Goal: Information Seeking & Learning: Learn about a topic

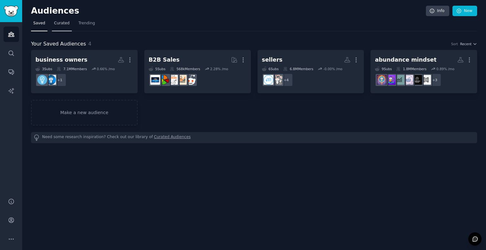
click at [55, 23] on span "Curated" at bounding box center [62, 24] width 16 height 6
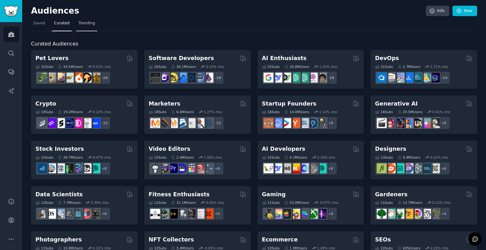
click at [83, 22] on span "Trending" at bounding box center [86, 24] width 16 height 6
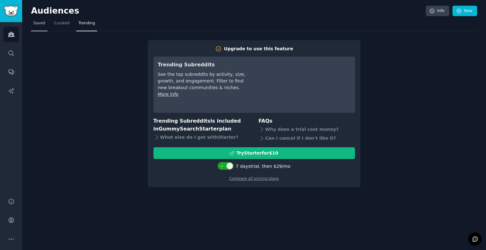
click at [40, 25] on span "Saved" at bounding box center [39, 24] width 12 height 6
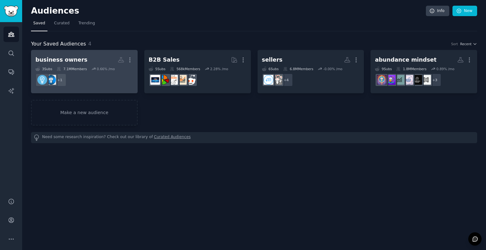
click at [67, 63] on div "business owners" at bounding box center [61, 60] width 52 height 8
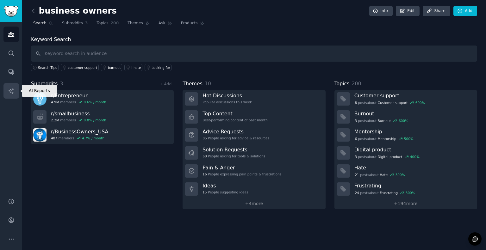
click at [5, 86] on link "AI Reports" at bounding box center [11, 91] width 16 height 16
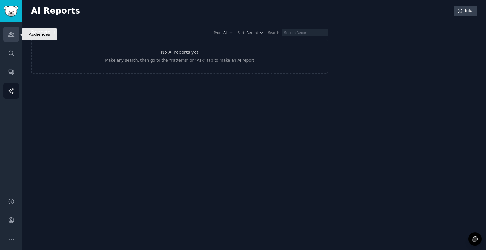
click at [10, 38] on link "Audiences" at bounding box center [11, 35] width 16 height 16
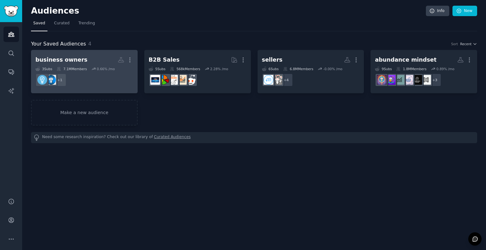
click at [53, 60] on div "business owners" at bounding box center [61, 60] width 52 height 8
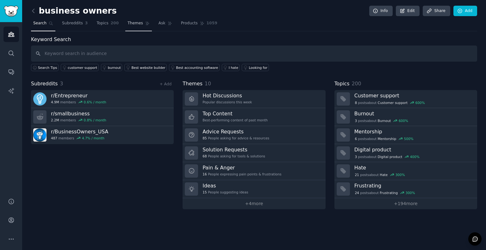
click at [128, 22] on span "Themes" at bounding box center [136, 24] width 16 height 6
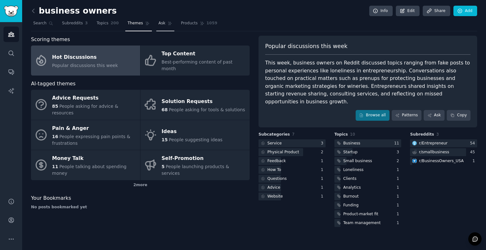
click at [159, 22] on span "Ask" at bounding box center [162, 24] width 7 height 6
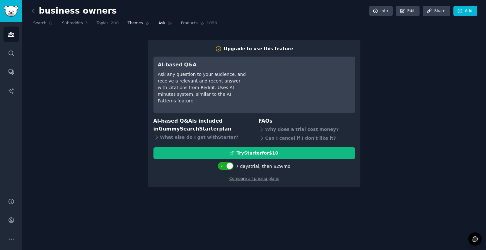
click at [128, 22] on span "Themes" at bounding box center [136, 24] width 16 height 6
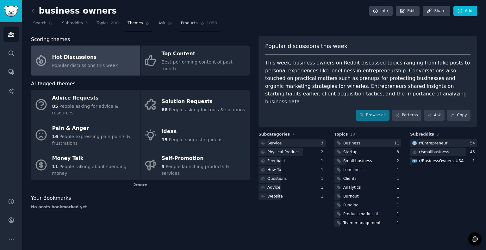
click at [181, 21] on span "Products" at bounding box center [189, 24] width 17 height 6
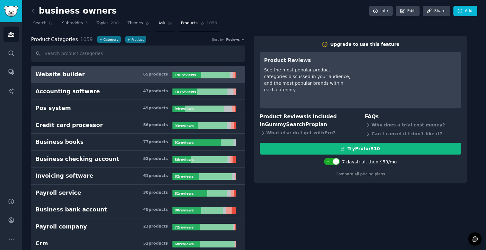
click at [156, 27] on link "Ask" at bounding box center [165, 24] width 18 height 13
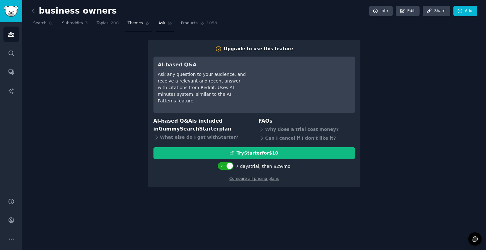
click at [132, 24] on span "Themes" at bounding box center [136, 24] width 16 height 6
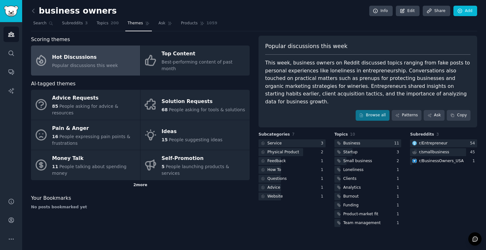
click at [140, 180] on div "2 more" at bounding box center [140, 185] width 219 height 10
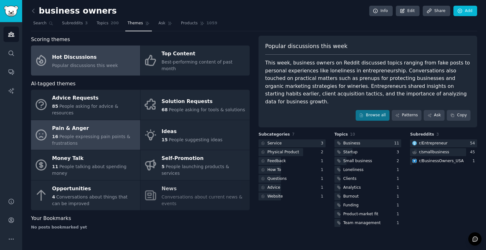
click at [101, 123] on div "Pain & Anger" at bounding box center [94, 128] width 85 height 10
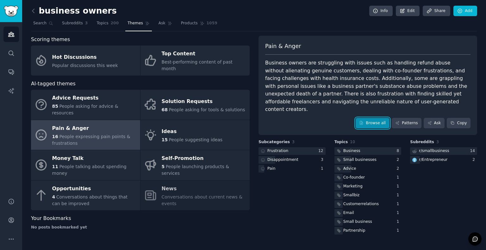
click at [372, 118] on link "Browse all" at bounding box center [373, 123] width 34 height 11
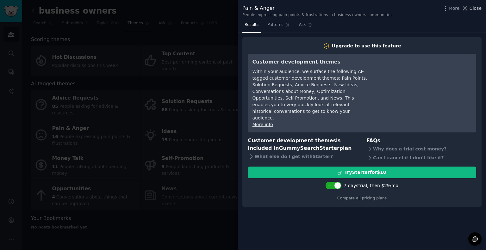
click at [476, 7] on span "Close" at bounding box center [476, 8] width 12 height 7
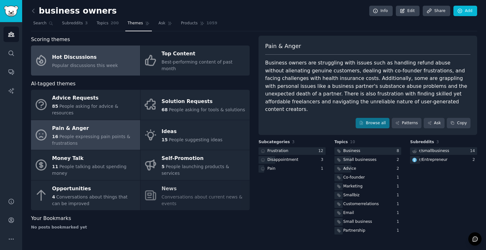
click at [96, 63] on span "Popular discussions this week" at bounding box center [85, 65] width 66 height 5
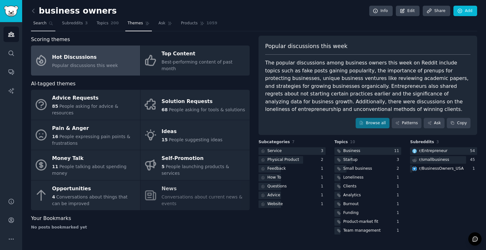
click at [39, 24] on span "Search" at bounding box center [39, 24] width 13 height 6
